Goal: Task Accomplishment & Management: Use online tool/utility

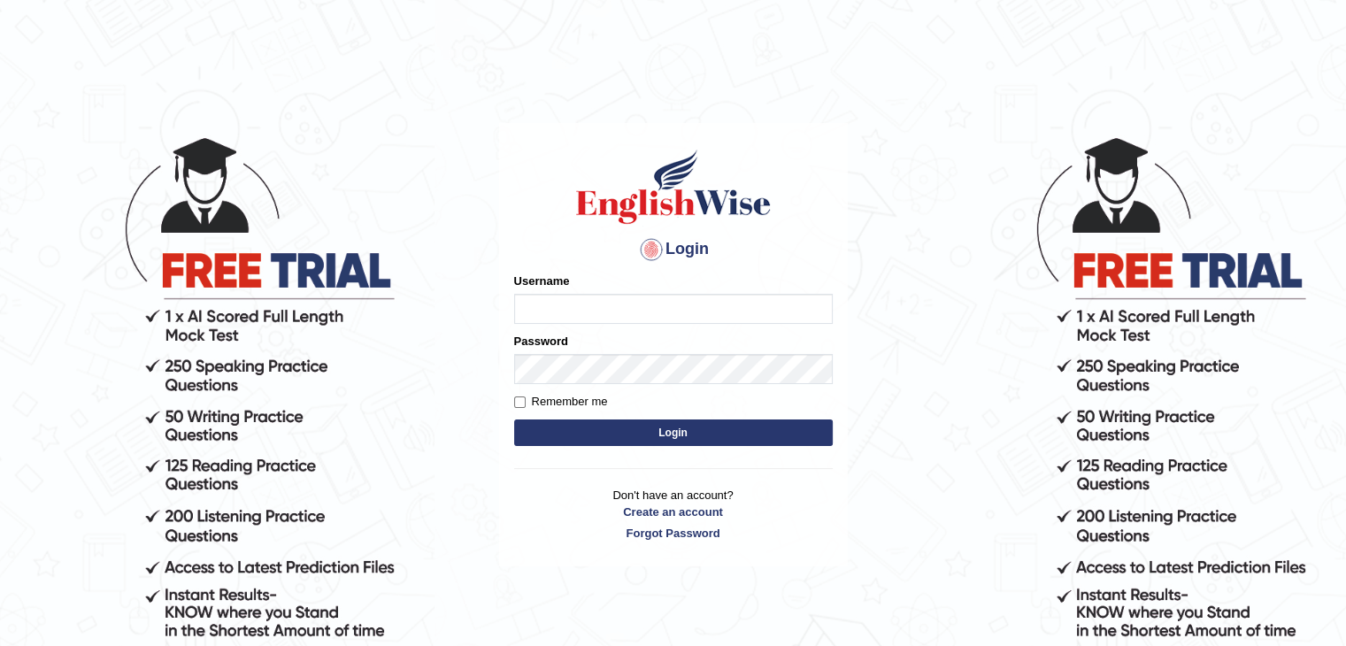
type input "NiteshY"
click at [715, 436] on button "Login" at bounding box center [673, 432] width 319 height 27
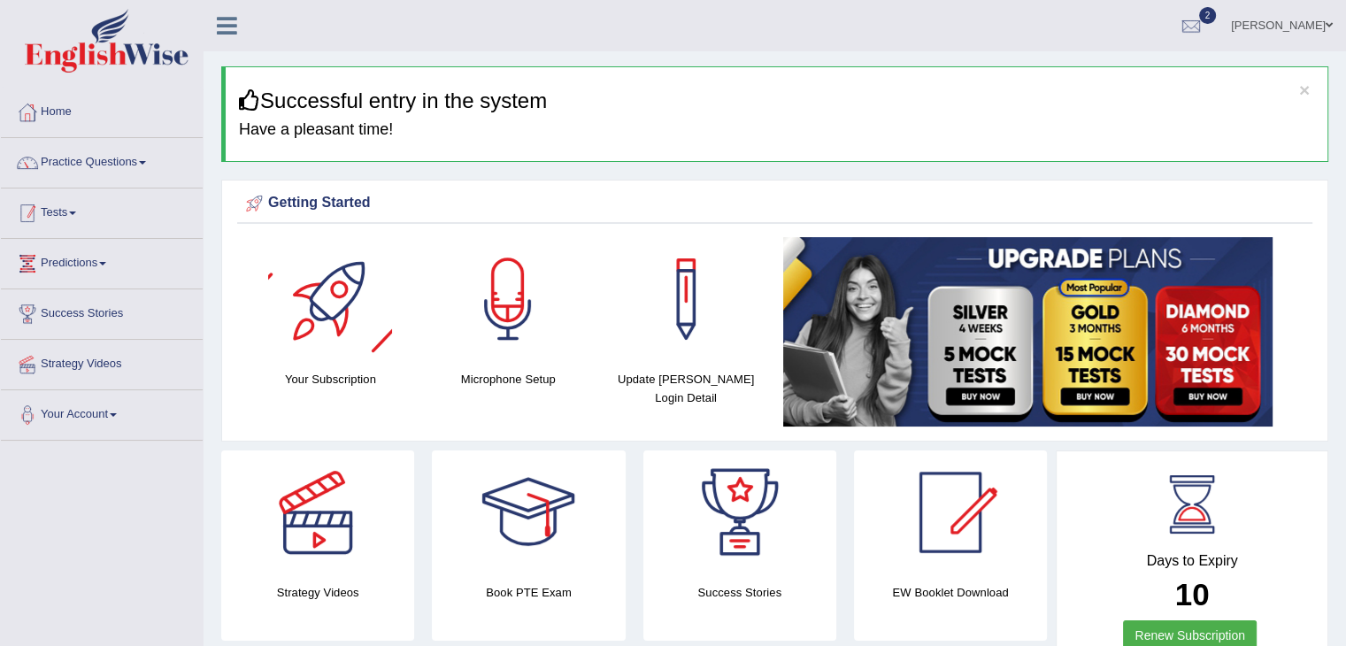
click at [81, 223] on link "Tests" at bounding box center [102, 210] width 202 height 44
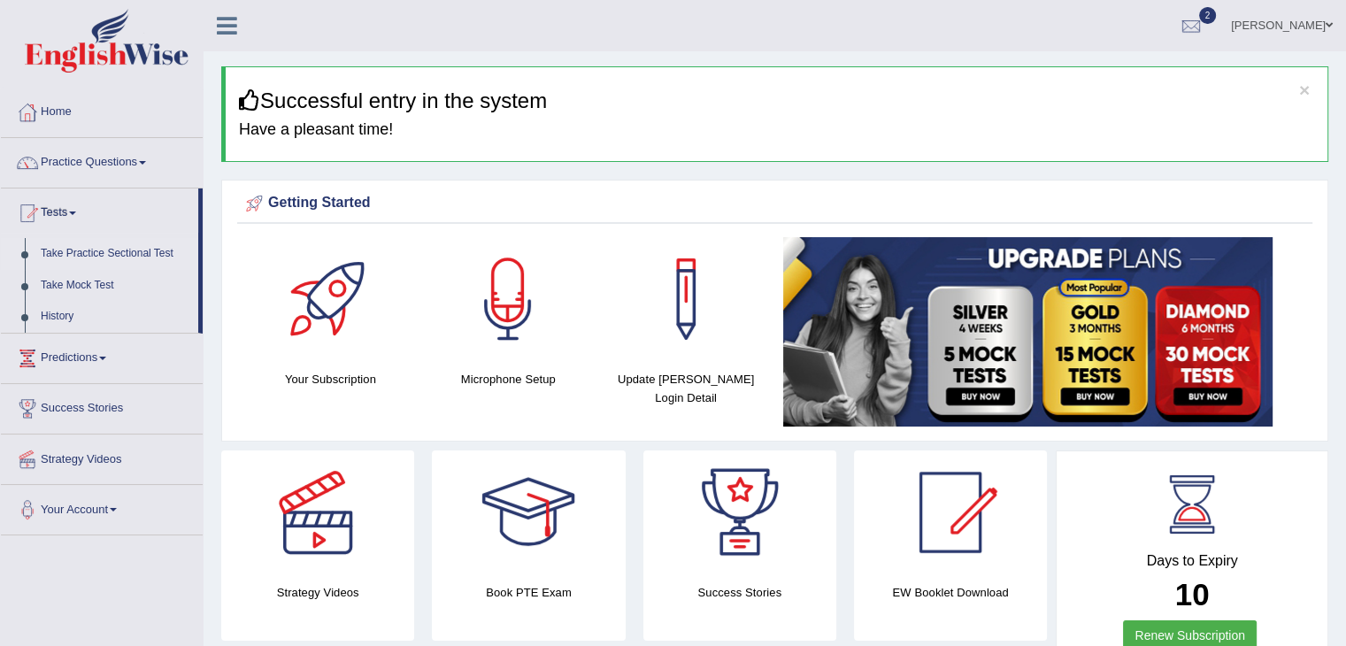
click at [67, 252] on link "Take Practice Sectional Test" at bounding box center [115, 254] width 165 height 32
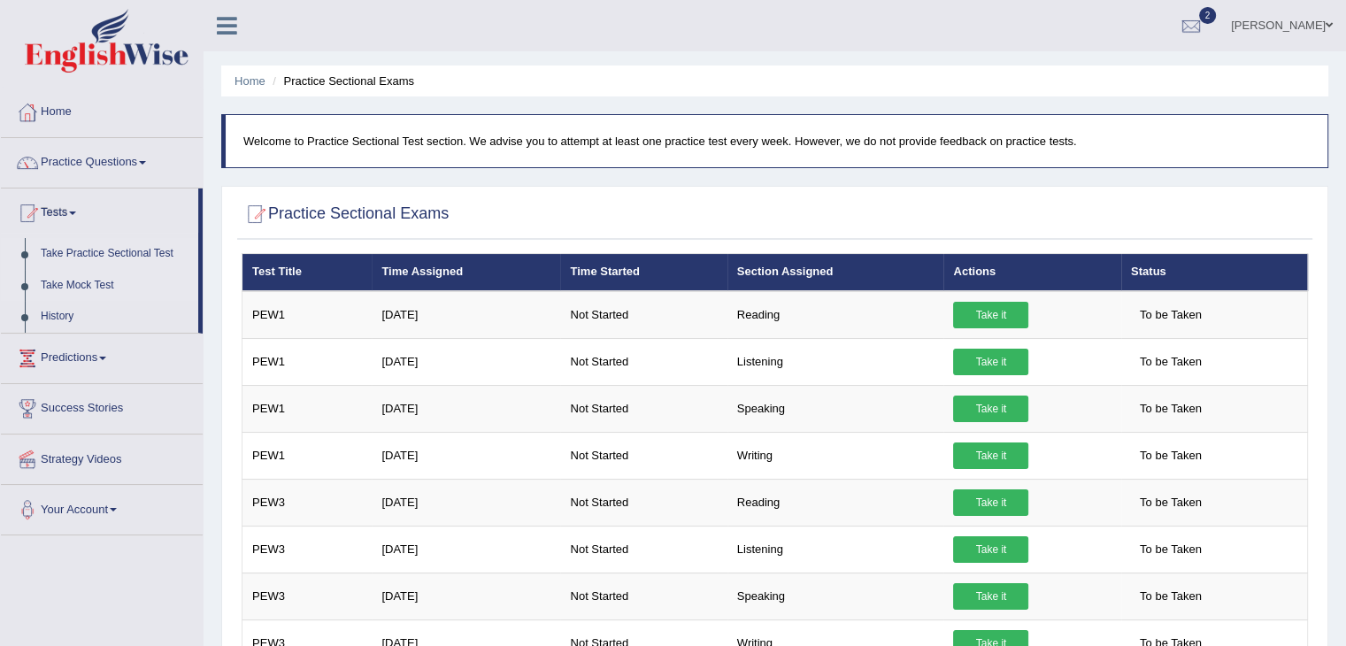
click at [71, 284] on link "Take Mock Test" at bounding box center [115, 286] width 165 height 32
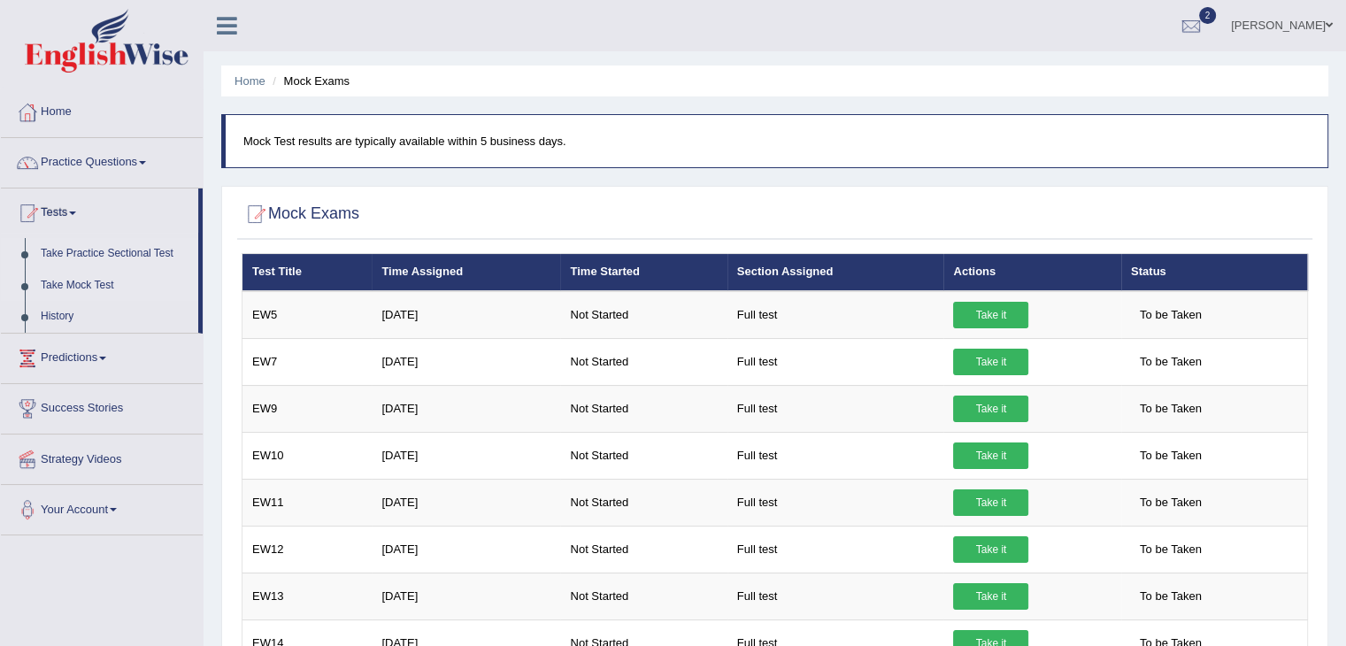
click at [91, 250] on link "Take Practice Sectional Test" at bounding box center [115, 254] width 165 height 32
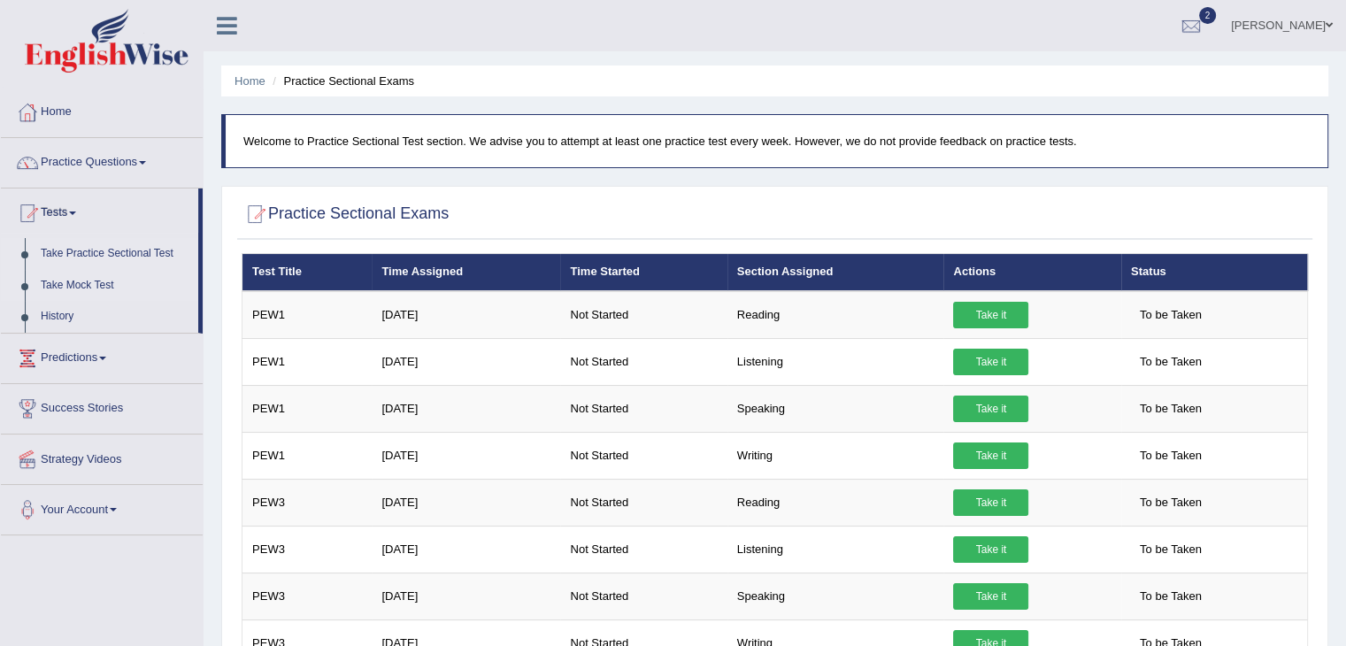
click at [105, 275] on link "Take Mock Test" at bounding box center [115, 286] width 165 height 32
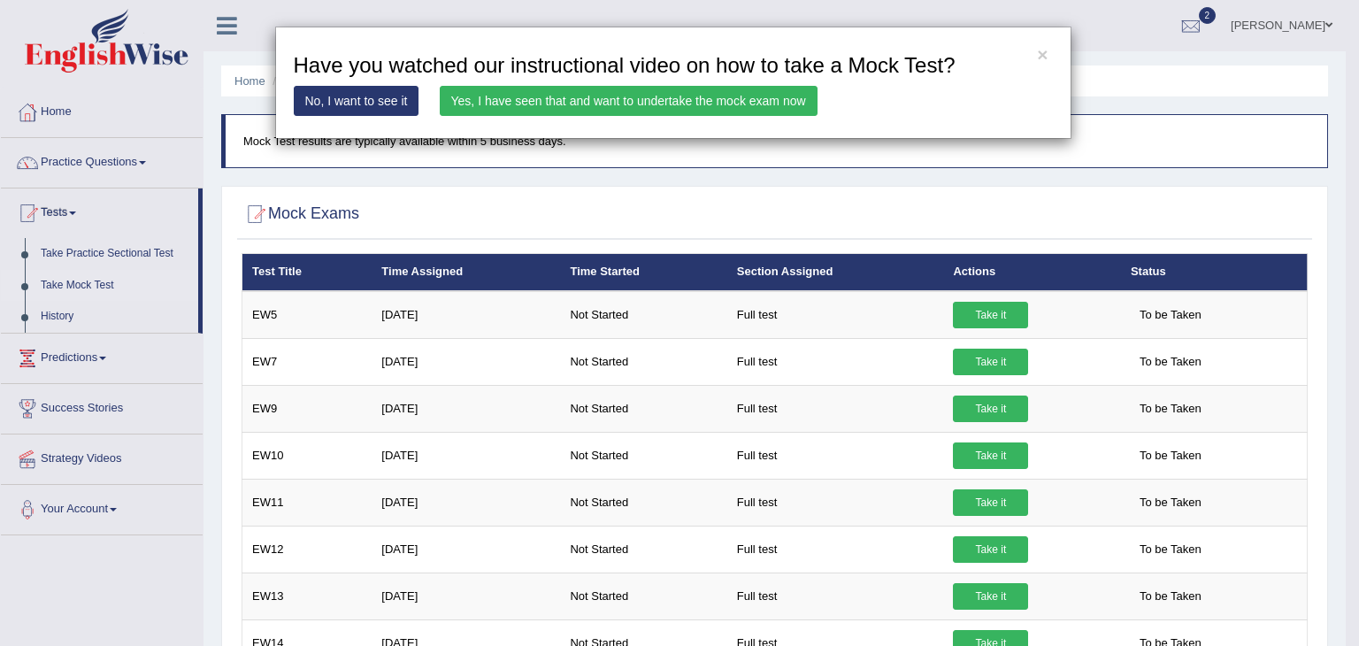
click at [524, 101] on link "Yes, I have seen that and want to undertake the mock exam now" at bounding box center [629, 101] width 378 height 30
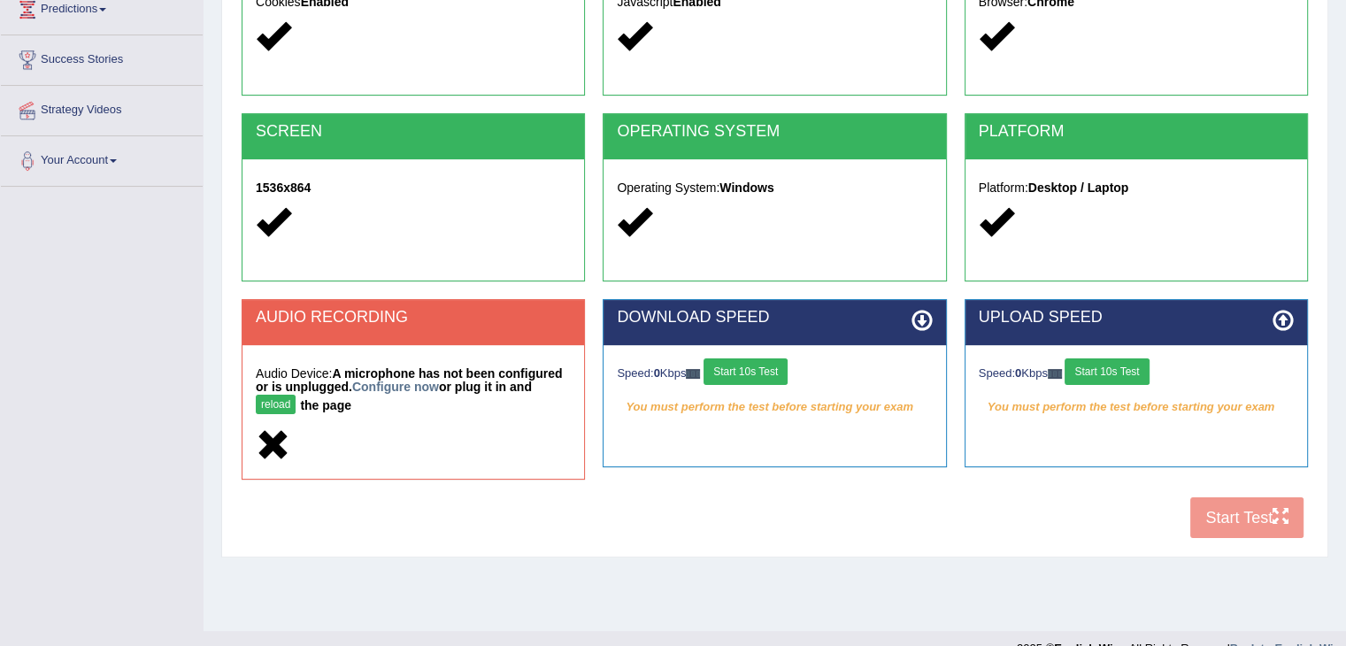
scroll to position [255, 0]
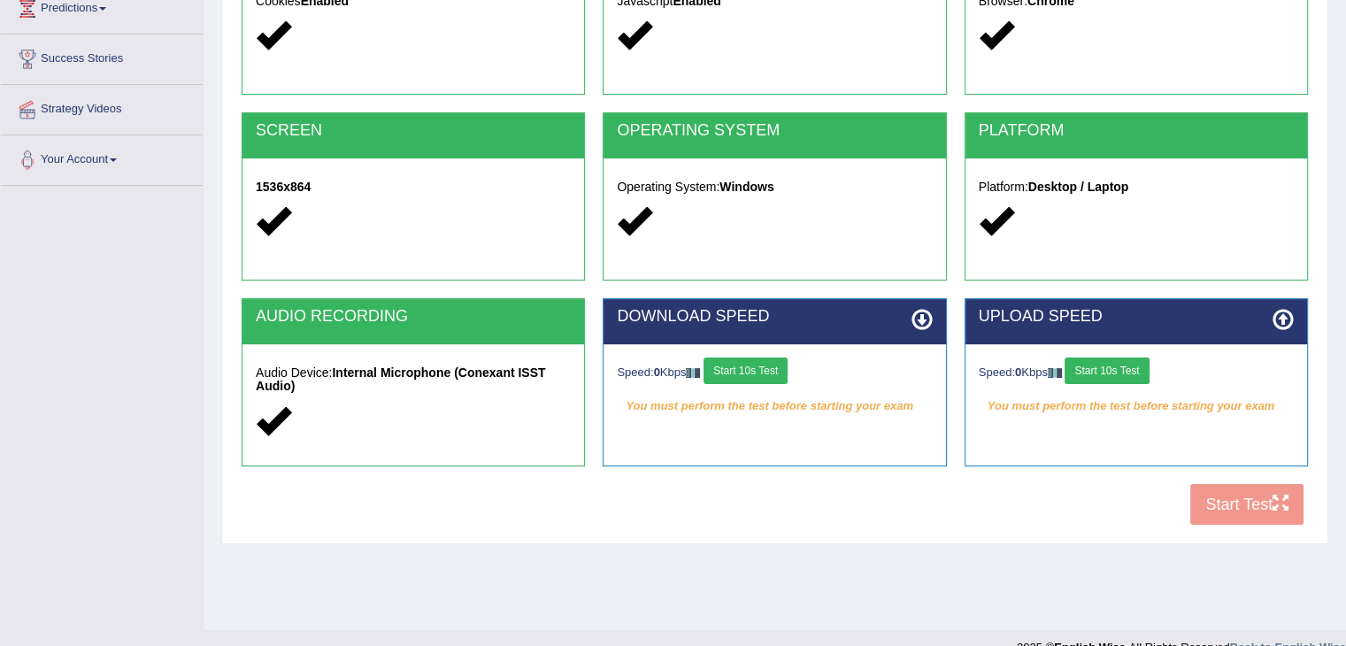
click at [764, 376] on button "Start 10s Test" at bounding box center [745, 370] width 84 height 27
click at [1108, 371] on button "Start 10s Test" at bounding box center [1106, 370] width 84 height 27
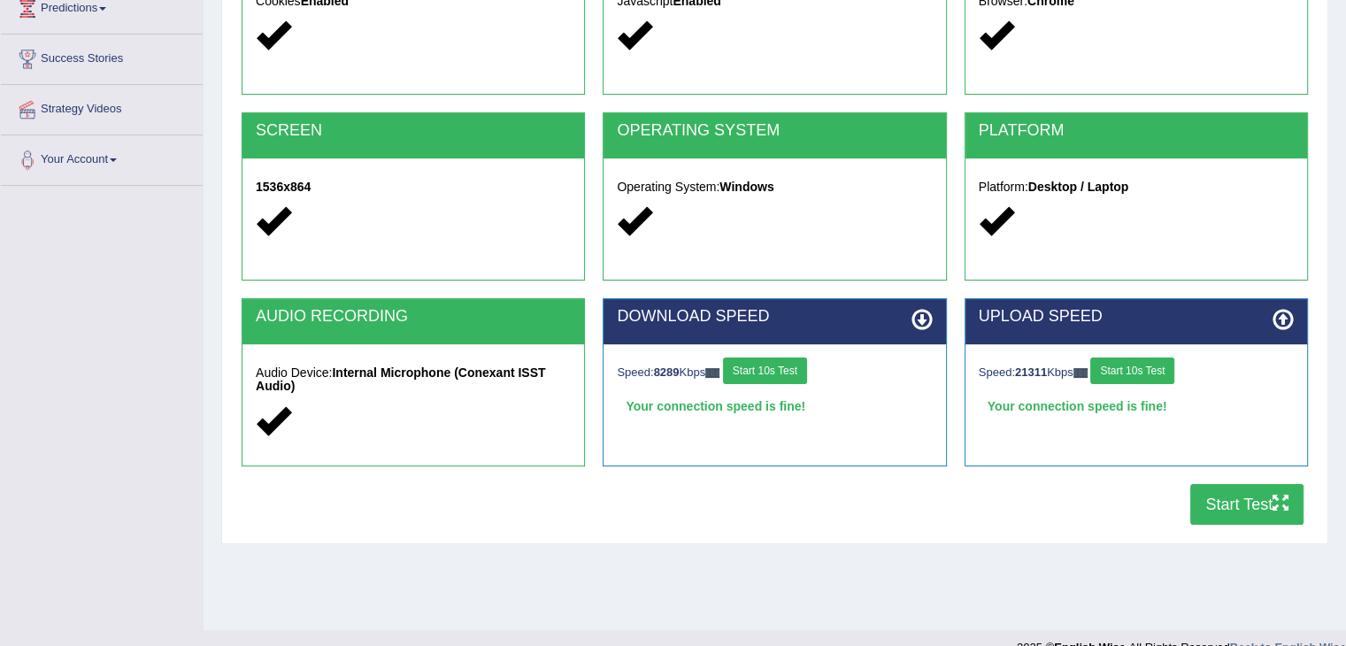
click at [1249, 507] on button "Start Test" at bounding box center [1246, 504] width 113 height 41
